Goal: Information Seeking & Learning: Learn about a topic

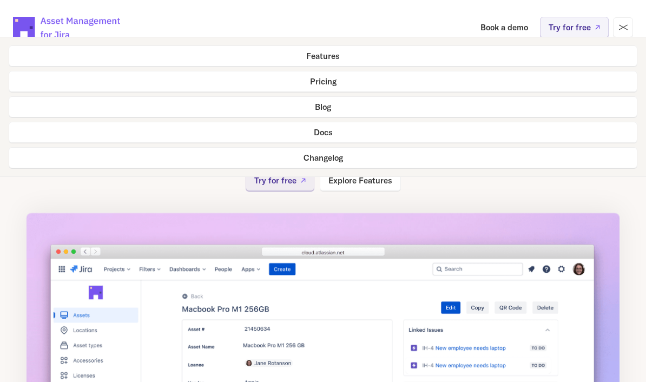
click at [551, 129] on link "Docs" at bounding box center [323, 132] width 629 height 21
click at [504, 130] on link "Docs" at bounding box center [323, 132] width 629 height 21
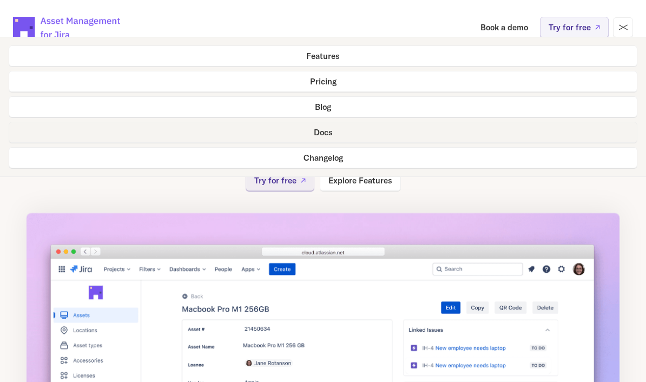
click at [627, 27] on div at bounding box center [623, 27] width 9 height 5
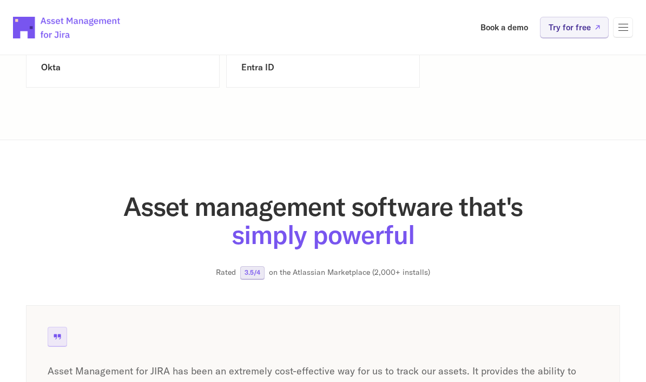
scroll to position [1903, 0]
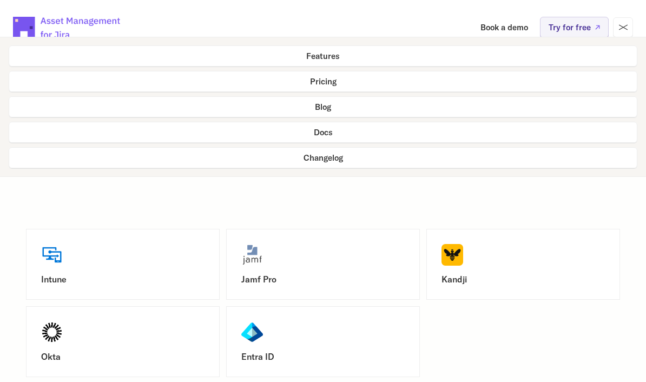
click at [632, 35] on div at bounding box center [623, 27] width 20 height 20
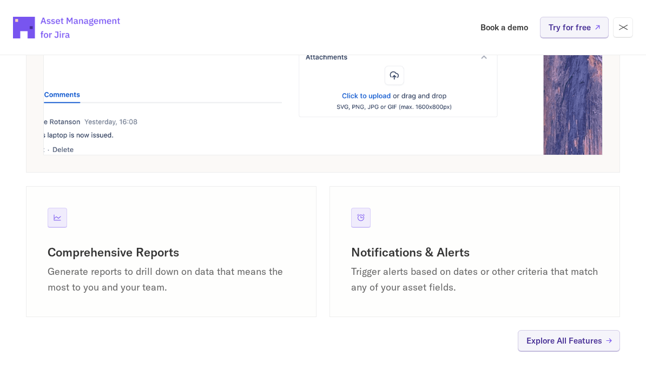
click at [623, 28] on div at bounding box center [623, 27] width 0 height 1
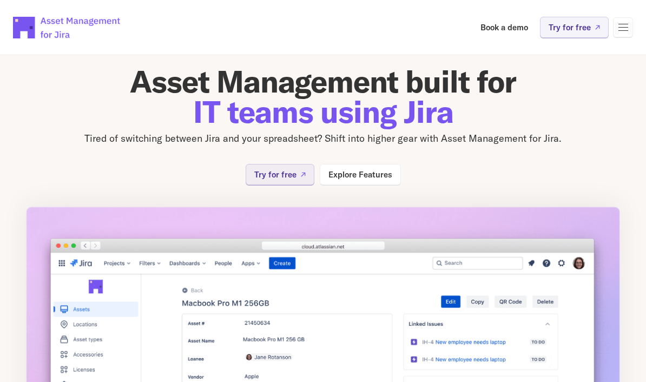
scroll to position [10, 0]
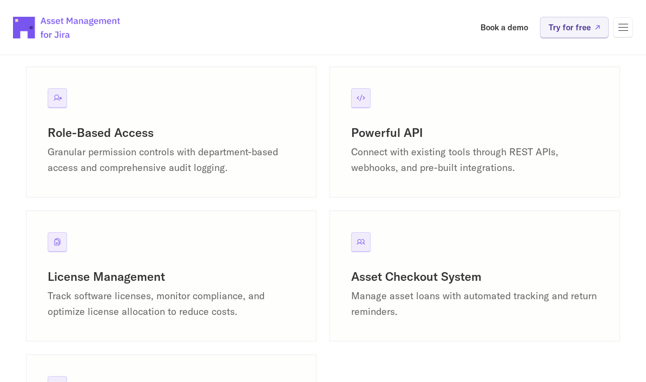
click at [574, 162] on p "Connect with existing tools through REST APIs, webhooks, and pre-built integrat…" at bounding box center [474, 159] width 247 height 31
click at [380, 126] on div "Powerful API Connect with existing tools through REST APIs, webhooks, and pre-b…" at bounding box center [475, 130] width 291 height 131
click at [365, 96] on div at bounding box center [360, 96] width 19 height 19
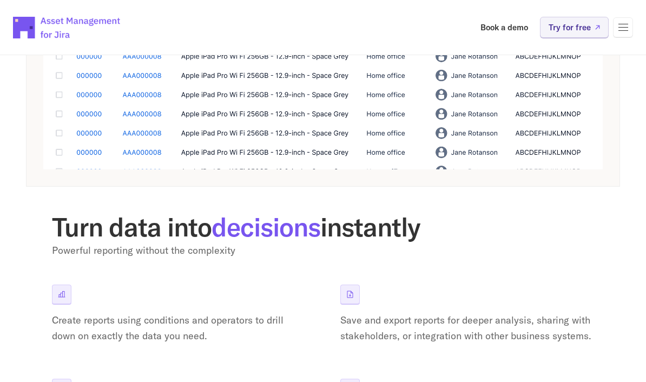
scroll to position [1917, 0]
